Goal: Browse casually: Explore the website without a specific task or goal

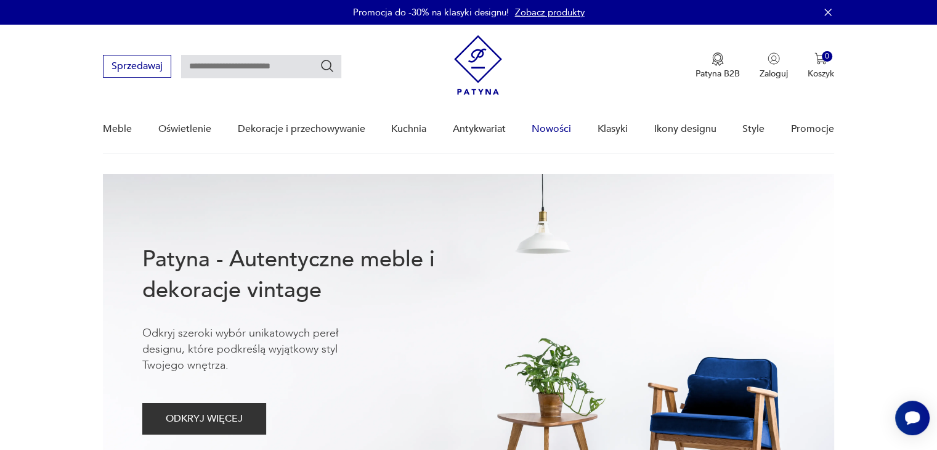
click at [547, 128] on link "Nowości" at bounding box center [551, 128] width 39 height 47
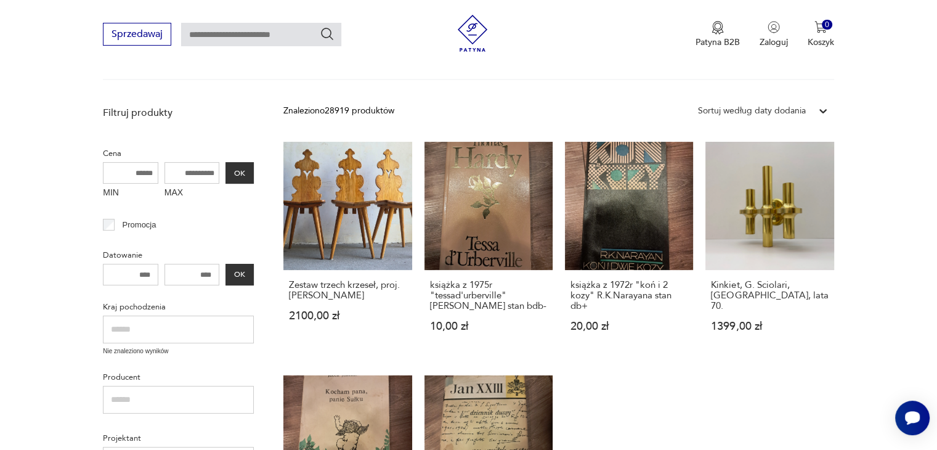
scroll to position [249, 0]
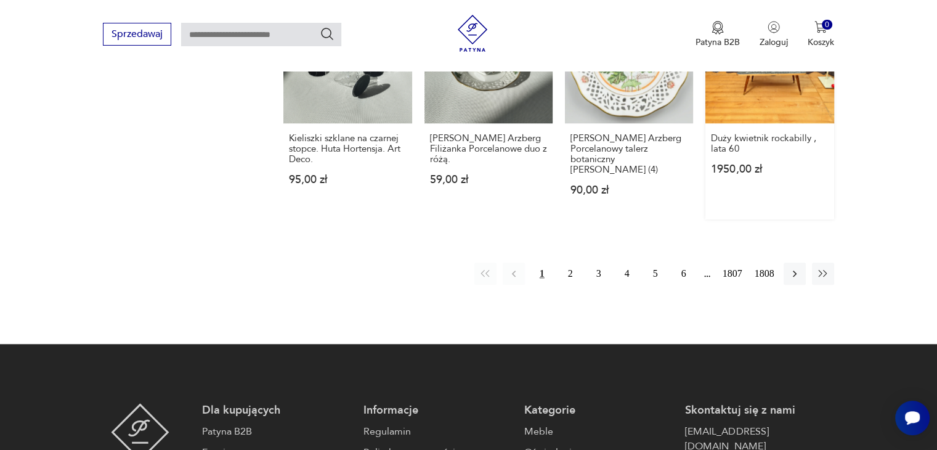
click at [780, 190] on link "Duży kwietnik rockabilly , lata 60 1950,00 zł" at bounding box center [769, 107] width 128 height 224
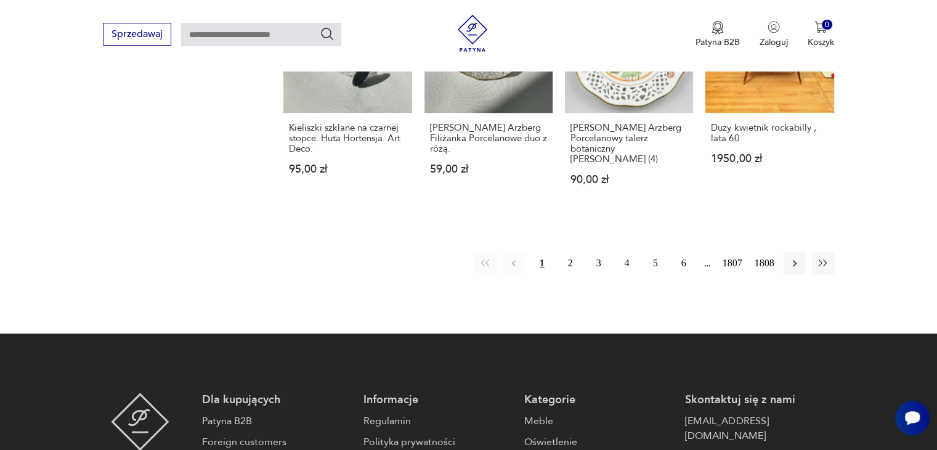
scroll to position [1147, 0]
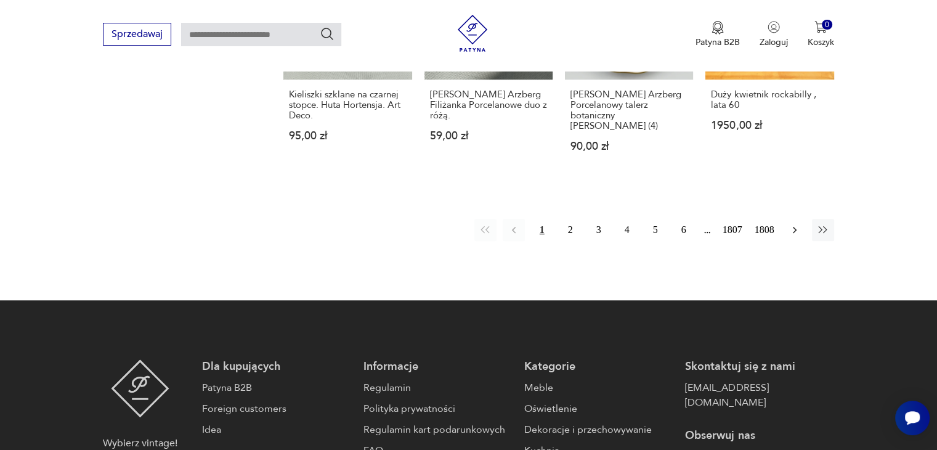
click at [796, 224] on icon "button" at bounding box center [794, 230] width 12 height 12
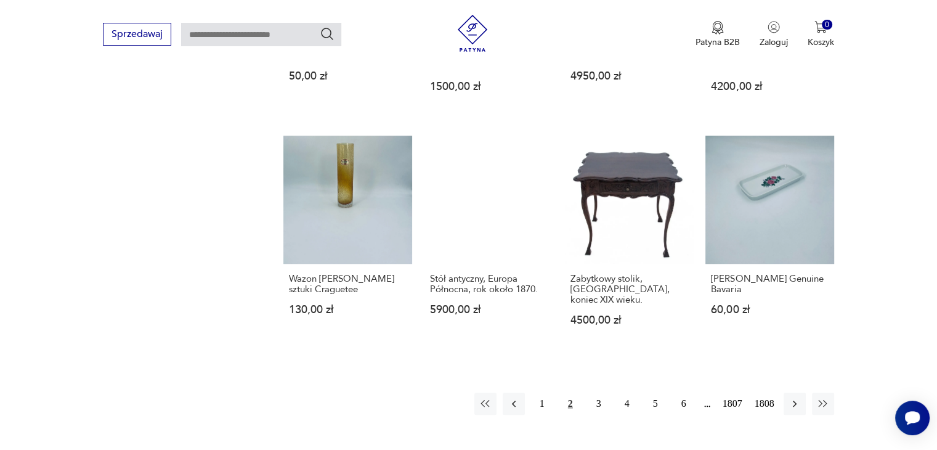
scroll to position [996, 0]
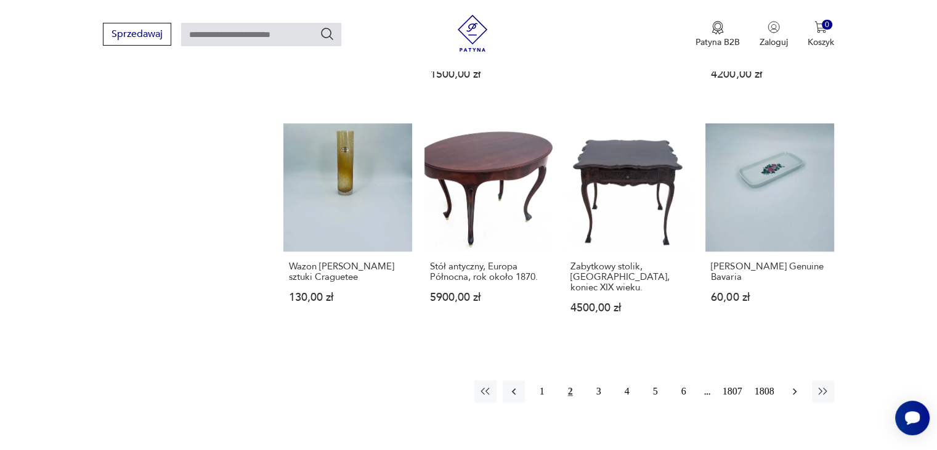
click at [796, 385] on icon "button" at bounding box center [794, 391] width 12 height 12
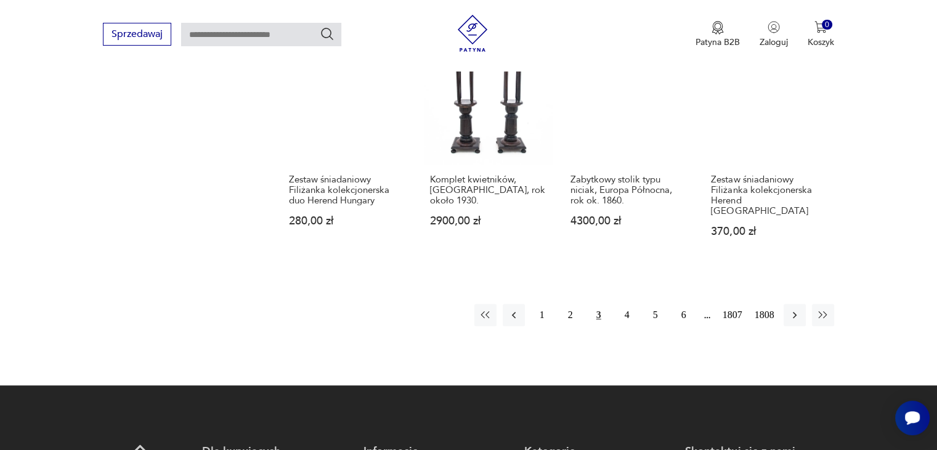
scroll to position [1057, 0]
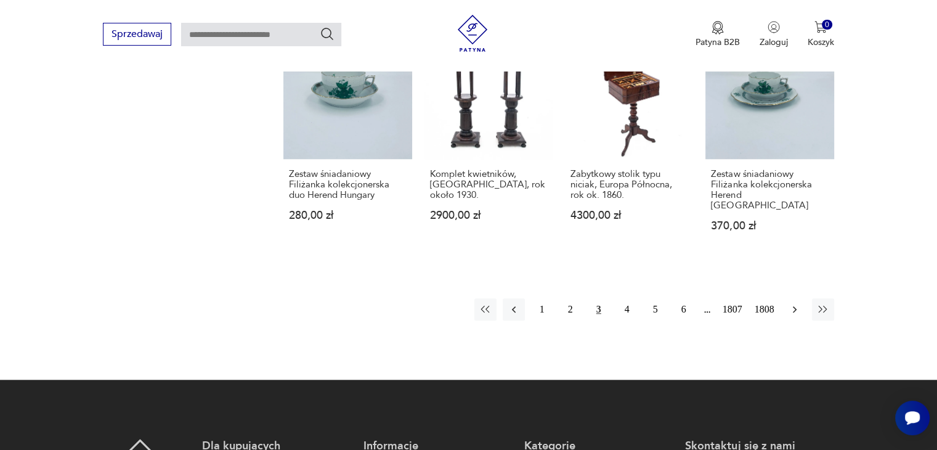
click at [801, 298] on button "button" at bounding box center [795, 309] width 22 height 22
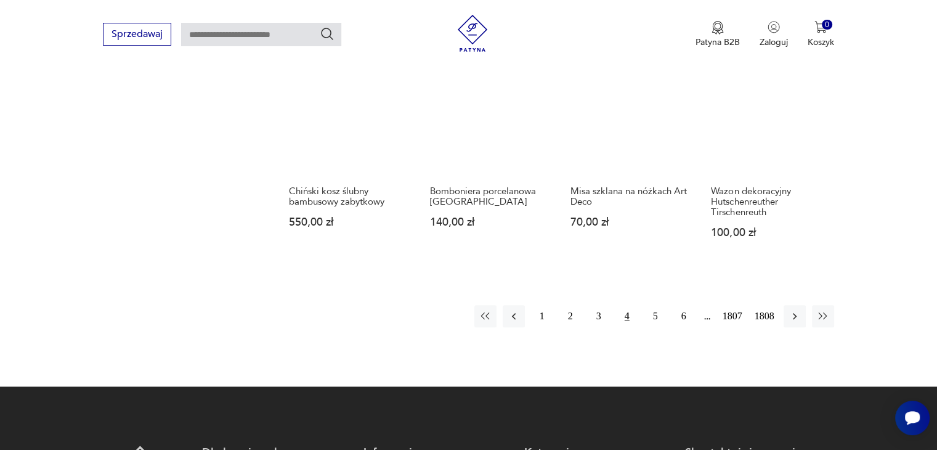
scroll to position [1043, 0]
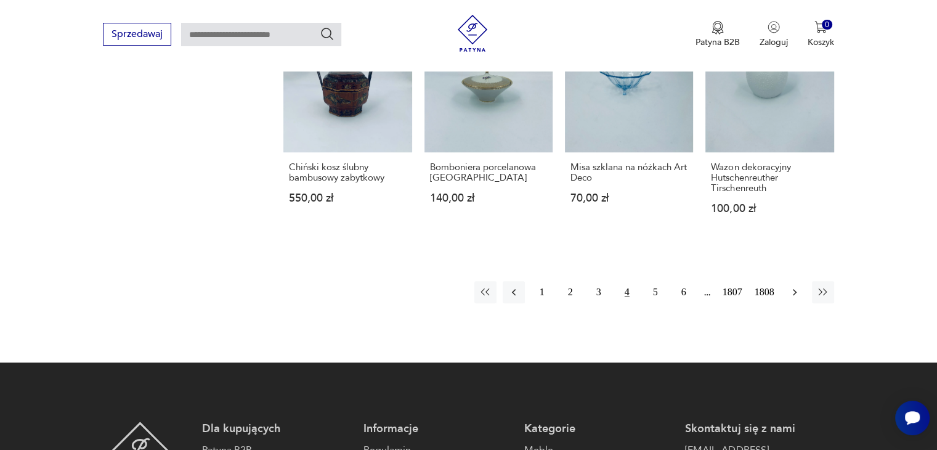
click at [796, 286] on icon "button" at bounding box center [794, 292] width 12 height 12
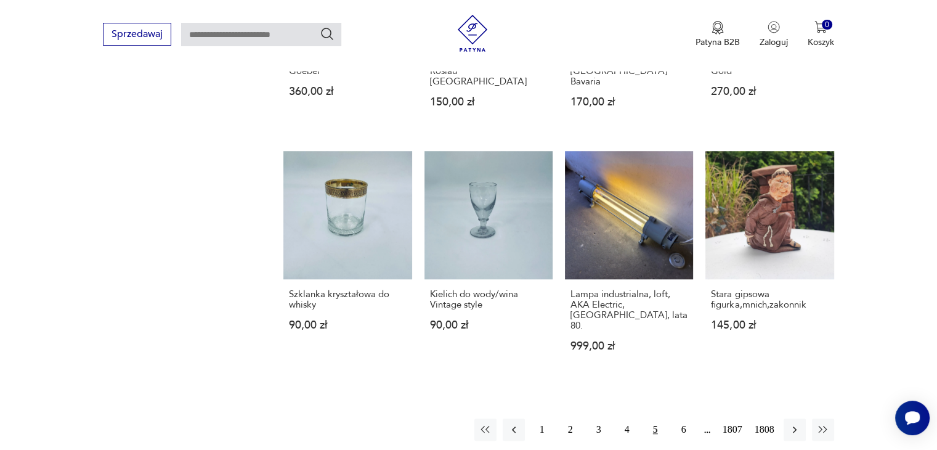
scroll to position [918, 0]
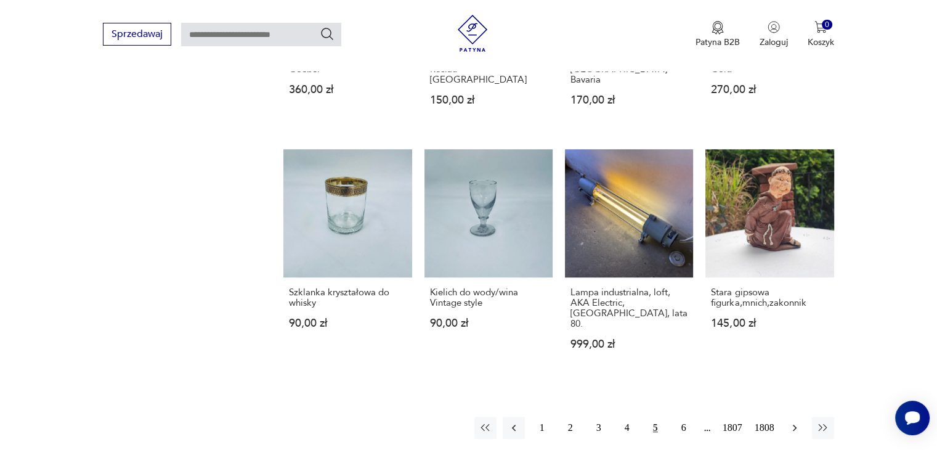
click at [796, 421] on icon "button" at bounding box center [794, 427] width 12 height 12
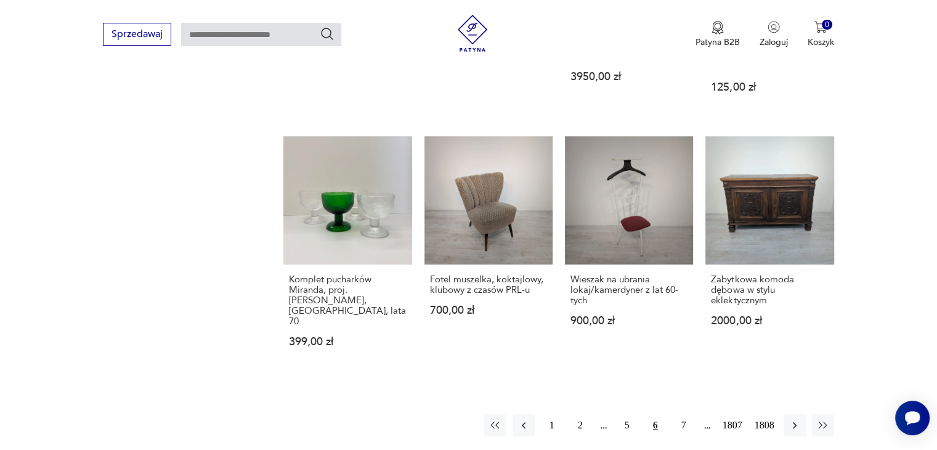
scroll to position [995, 0]
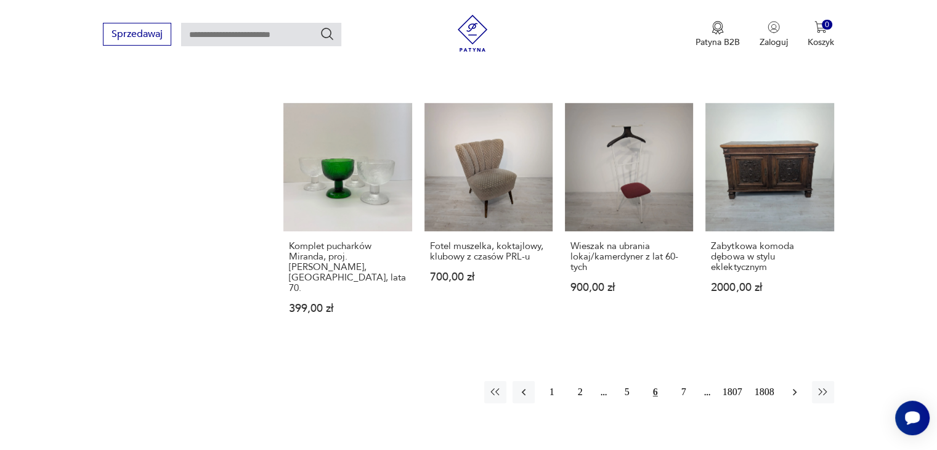
click at [795, 386] on icon "button" at bounding box center [794, 392] width 12 height 12
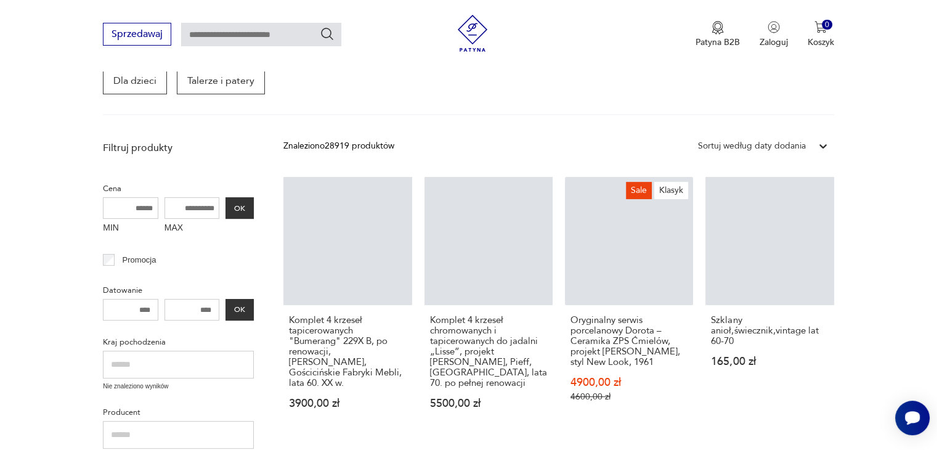
scroll to position [159, 0]
